Goal: Task Accomplishment & Management: Use online tool/utility

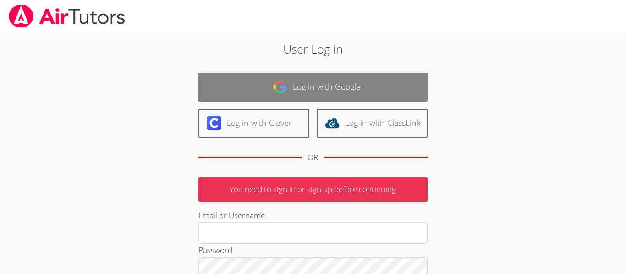
type input "[EMAIL_ADDRESS][DOMAIN_NAME]"
click at [354, 83] on link "Log in with Google" at bounding box center [312, 87] width 229 height 29
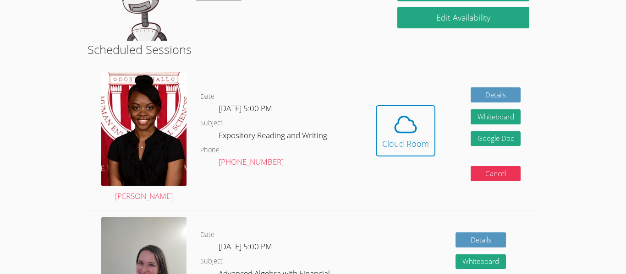
scroll to position [201, 0]
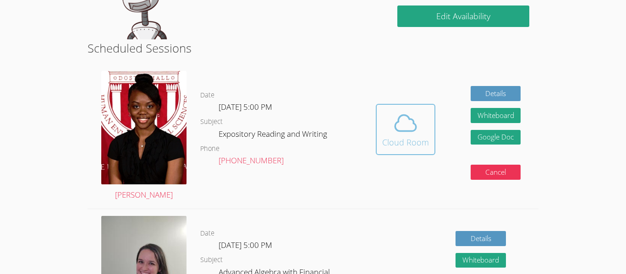
click at [406, 108] on button "Cloud Room" at bounding box center [406, 129] width 60 height 51
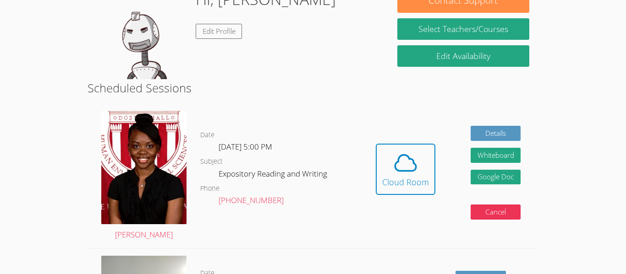
scroll to position [160, 0]
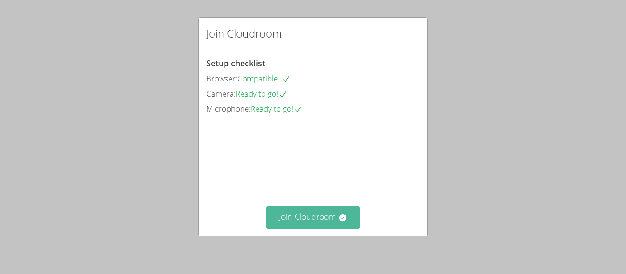
click at [298, 214] on button "Join Cloudroom" at bounding box center [313, 218] width 94 height 22
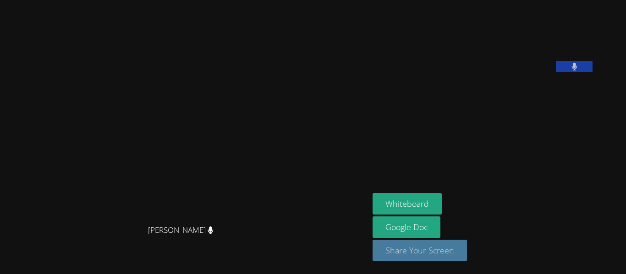
click at [423, 252] on button "Share Your Screen" at bounding box center [419, 251] width 94 height 22
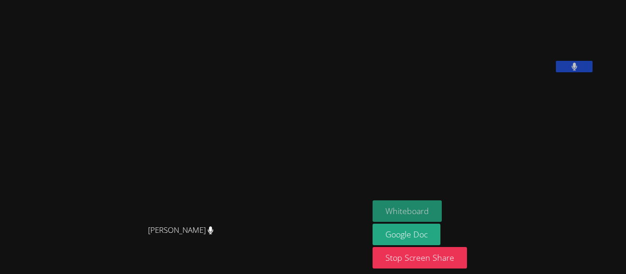
click at [410, 212] on button "Whiteboard" at bounding box center [406, 212] width 69 height 22
